Goal: Transaction & Acquisition: Obtain resource

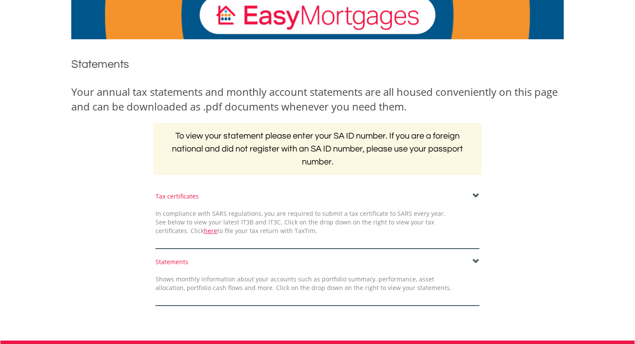
scroll to position [103, 0]
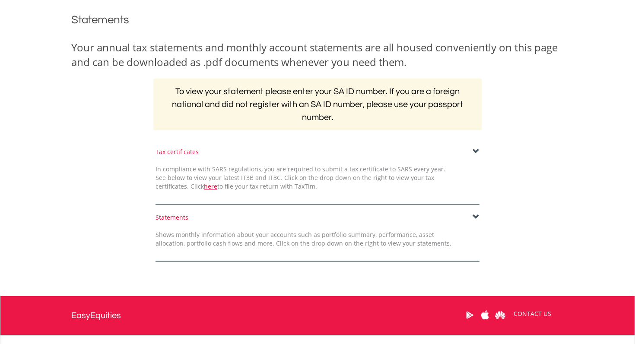
click at [475, 216] on span at bounding box center [476, 217] width 7 height 7
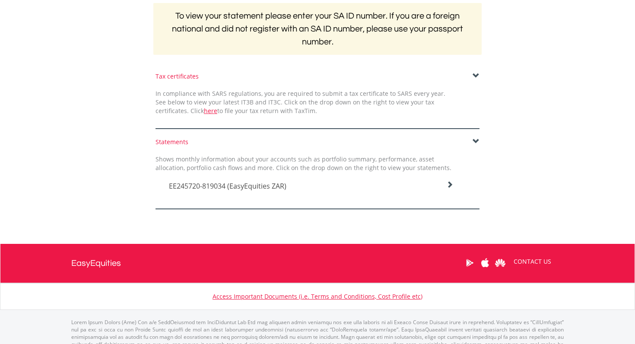
scroll to position [198, 0]
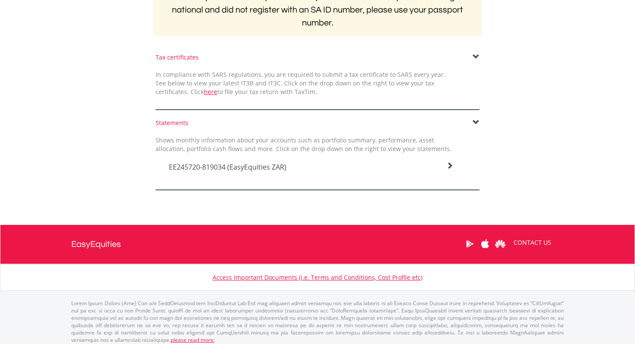
click at [451, 165] on icon at bounding box center [449, 165] width 7 height 7
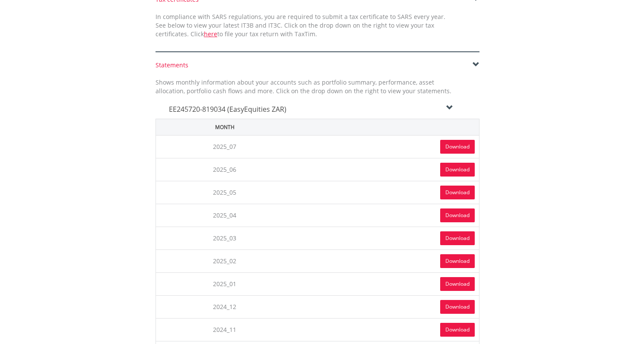
scroll to position [255, 0]
click at [450, 146] on link "Download" at bounding box center [457, 147] width 35 height 14
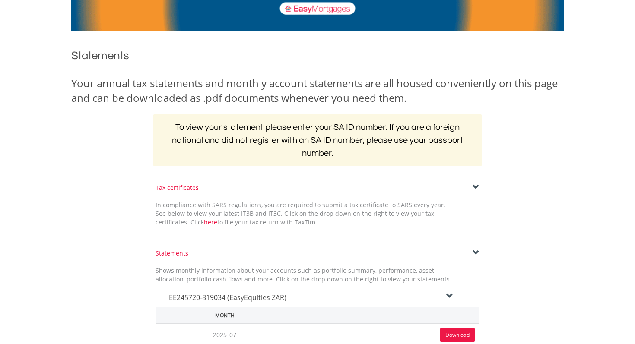
scroll to position [0, 0]
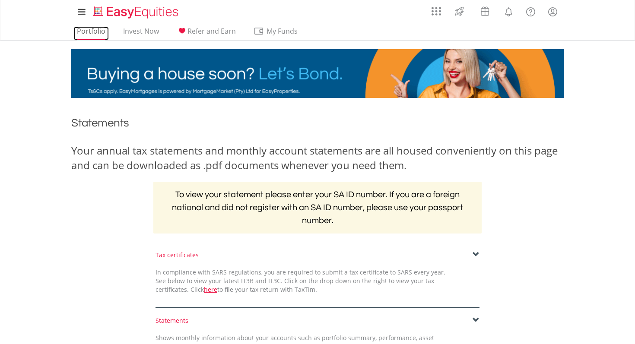
click at [85, 33] on link "Portfolio" at bounding box center [90, 33] width 35 height 13
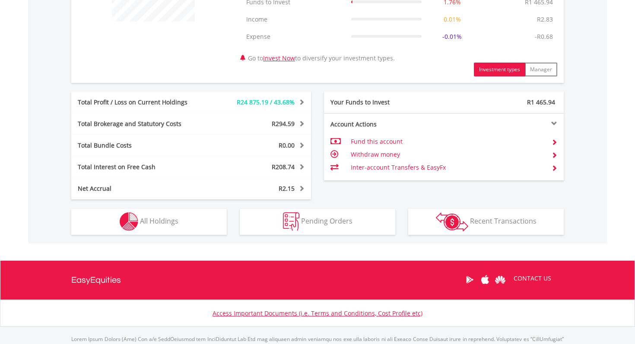
scroll to position [438, 0]
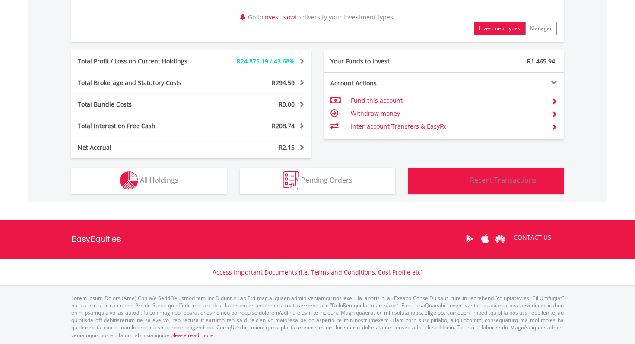
click at [486, 174] on button "Transactions Recent Transactions" at bounding box center [486, 181] width 156 height 26
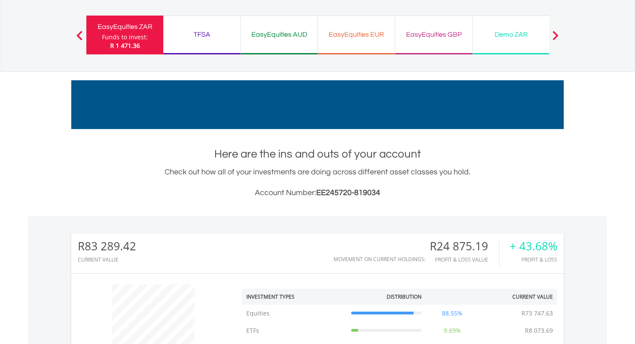
scroll to position [0, 0]
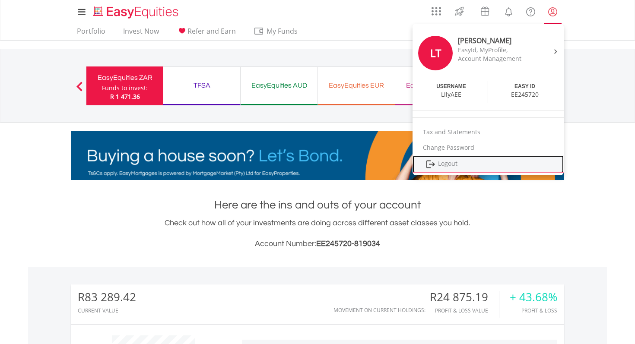
click at [447, 160] on link "Logout" at bounding box center [488, 165] width 151 height 18
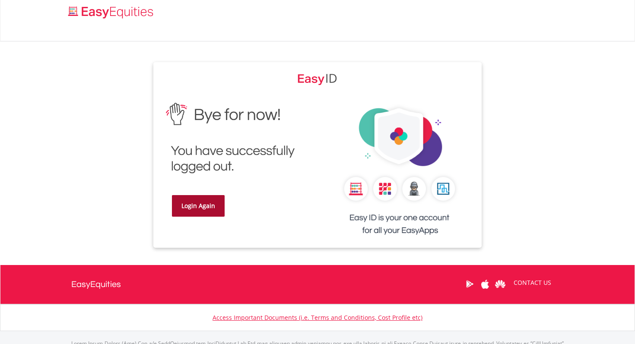
click at [195, 210] on link "Login Again" at bounding box center [198, 206] width 53 height 22
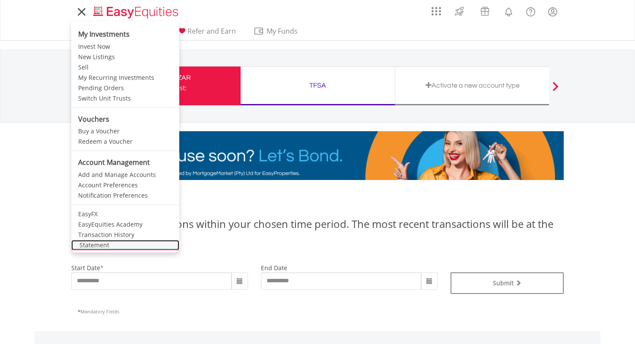
click at [82, 247] on link "Statement" at bounding box center [125, 245] width 108 height 10
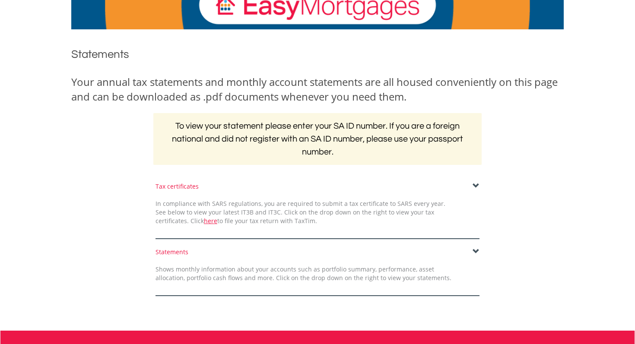
scroll to position [98, 0]
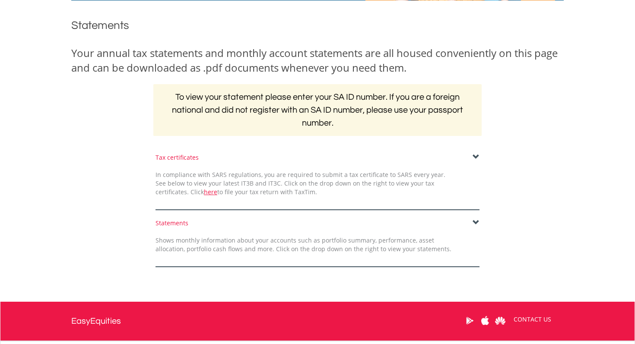
click at [476, 225] on span at bounding box center [476, 222] width 7 height 7
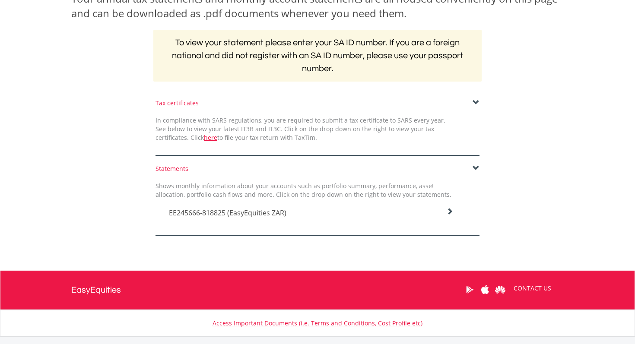
scroll to position [160, 0]
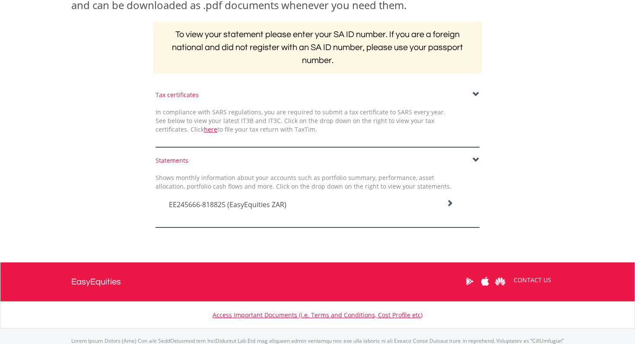
click at [450, 204] on icon at bounding box center [449, 203] width 7 height 7
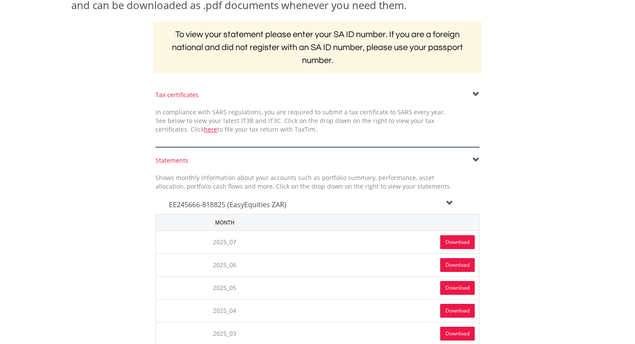
click at [449, 244] on link "Download" at bounding box center [457, 242] width 35 height 14
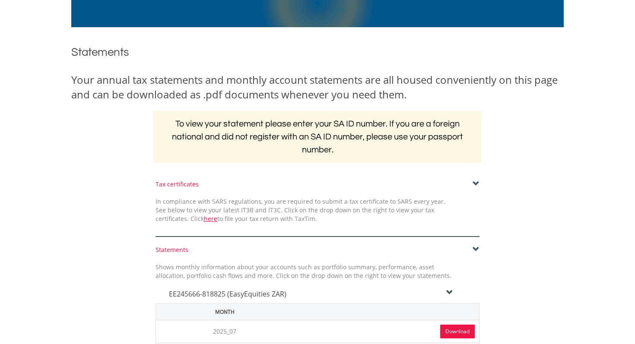
scroll to position [0, 0]
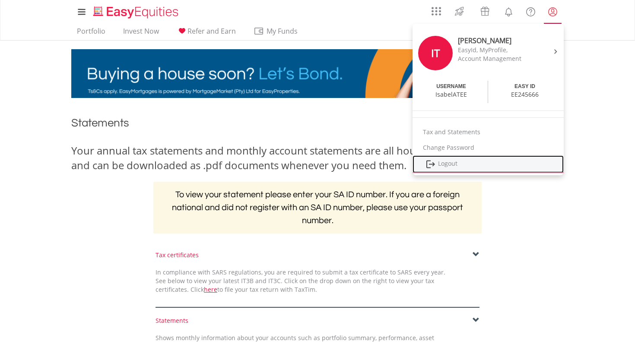
click at [439, 164] on link "Logout" at bounding box center [488, 165] width 151 height 18
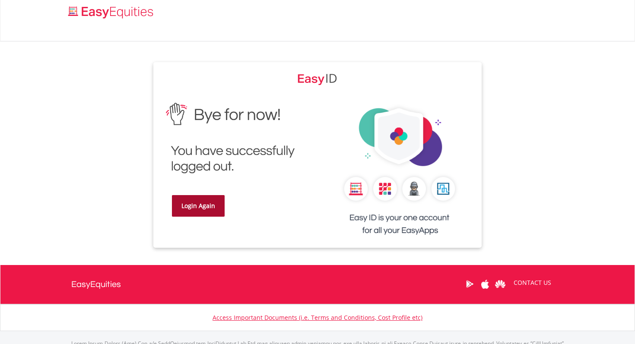
click at [206, 202] on link "Login Again" at bounding box center [198, 206] width 53 height 22
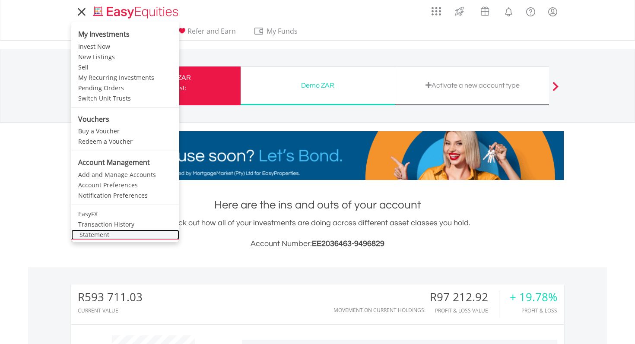
click at [101, 232] on link "Statement" at bounding box center [125, 235] width 108 height 10
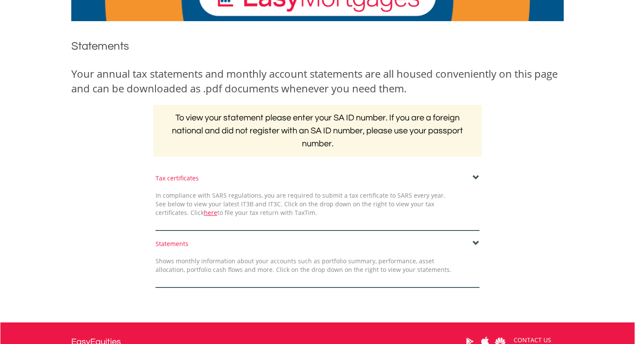
scroll to position [93, 0]
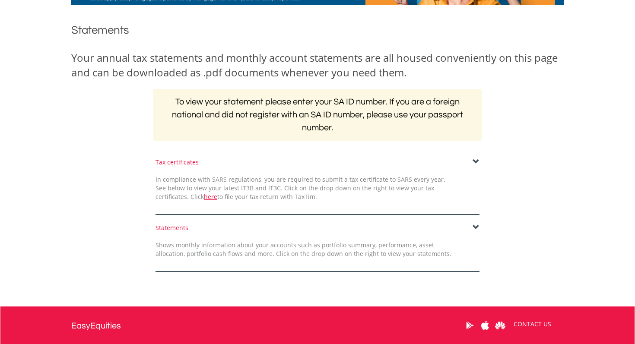
click at [475, 225] on span at bounding box center [476, 227] width 7 height 7
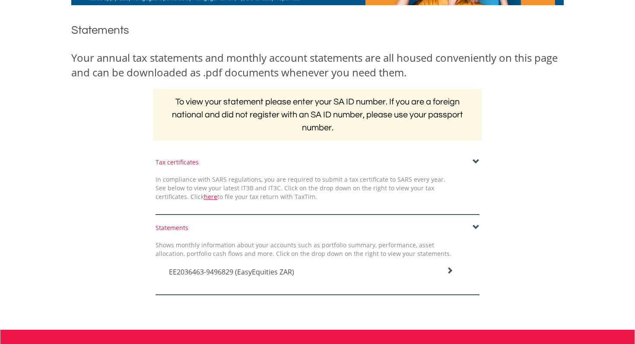
click at [280, 272] on span "EE2036463-9496829 (EasyEquities ZAR)" at bounding box center [231, 272] width 125 height 10
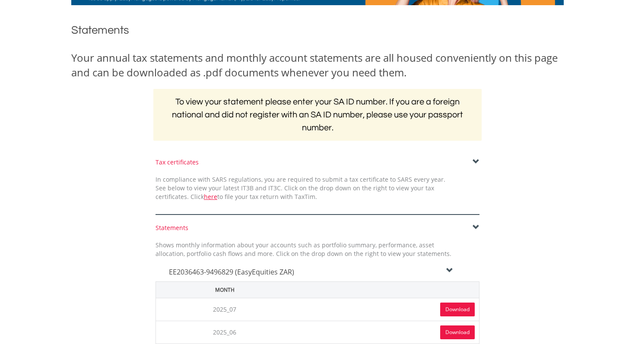
click at [451, 305] on link "Download" at bounding box center [457, 310] width 35 height 14
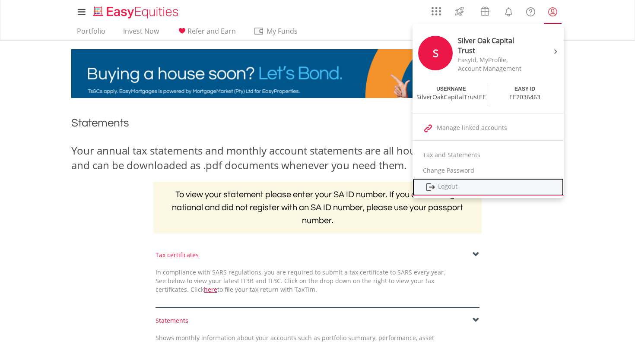
click at [453, 190] on link "Logout" at bounding box center [488, 187] width 151 height 18
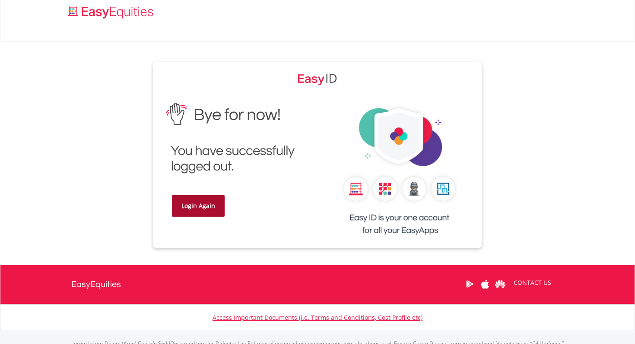
click at [205, 210] on link "Login Again" at bounding box center [198, 206] width 53 height 22
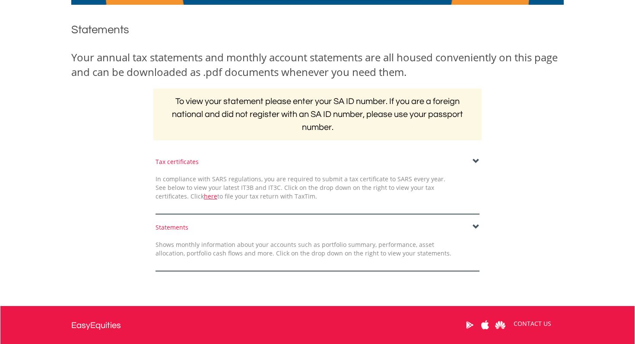
scroll to position [96, 0]
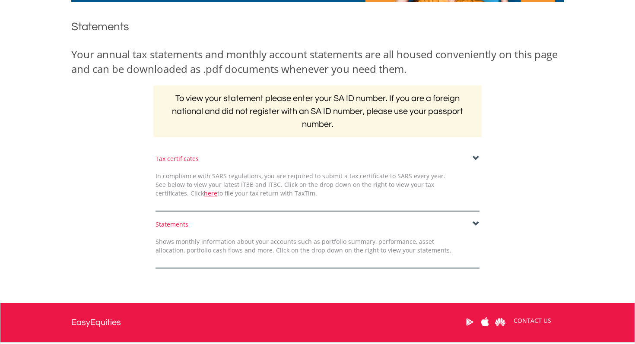
click at [473, 224] on span at bounding box center [476, 224] width 7 height 7
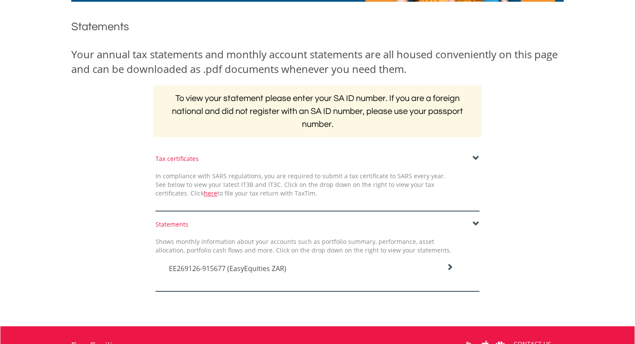
click at [449, 267] on icon at bounding box center [449, 267] width 7 height 7
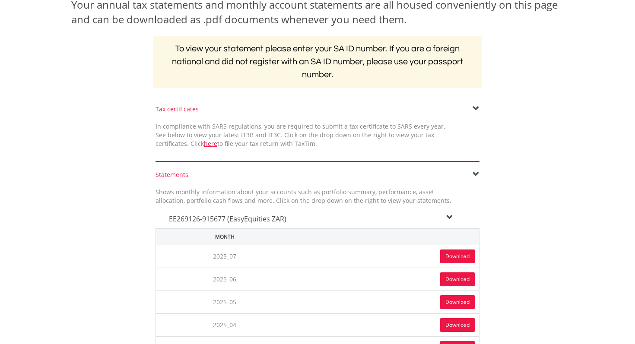
scroll to position [159, 0]
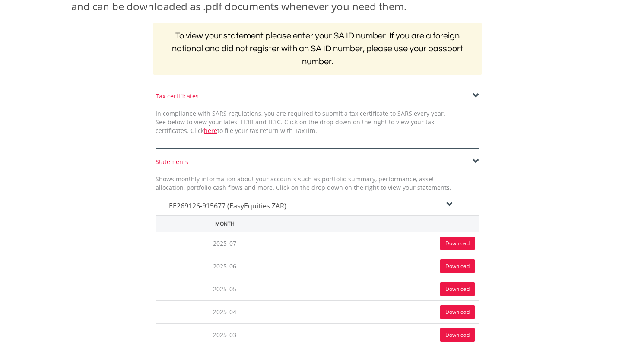
click at [459, 240] on link "Download" at bounding box center [457, 244] width 35 height 14
